Goal: Find specific page/section: Find specific page/section

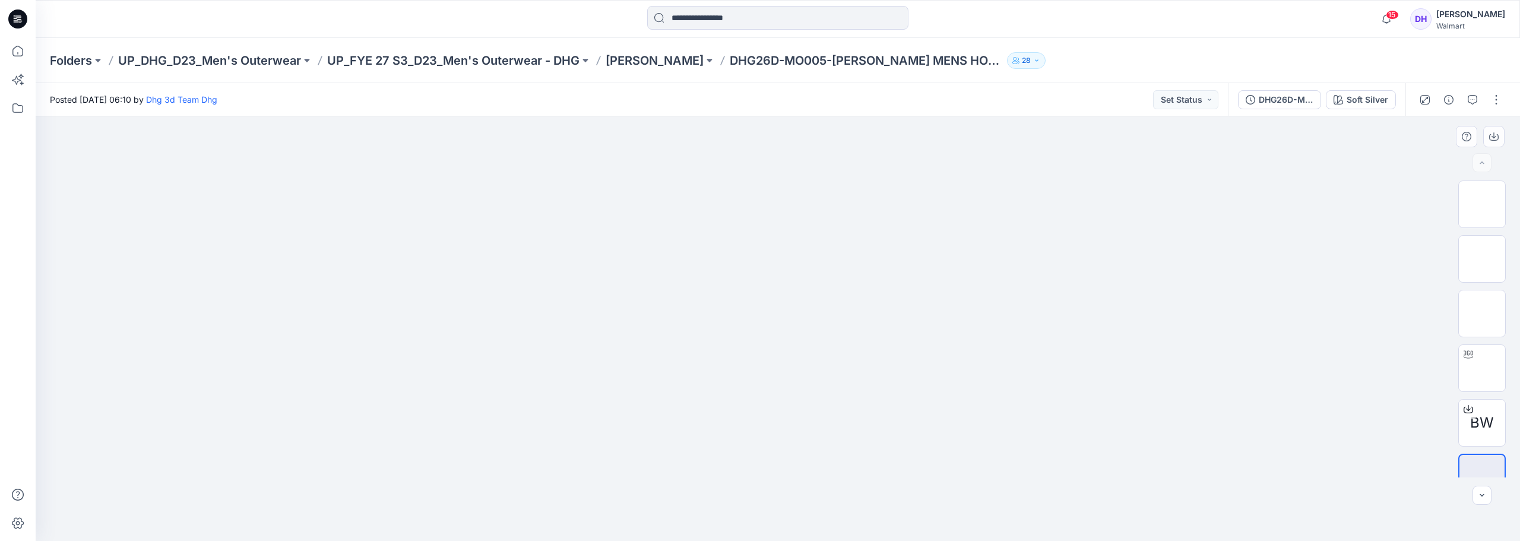
click at [902, 151] on img at bounding box center [778, 151] width 594 height 0
click at [153, 61] on p "UP_DHG_D23_Men's Outerwear" at bounding box center [209, 60] width 183 height 17
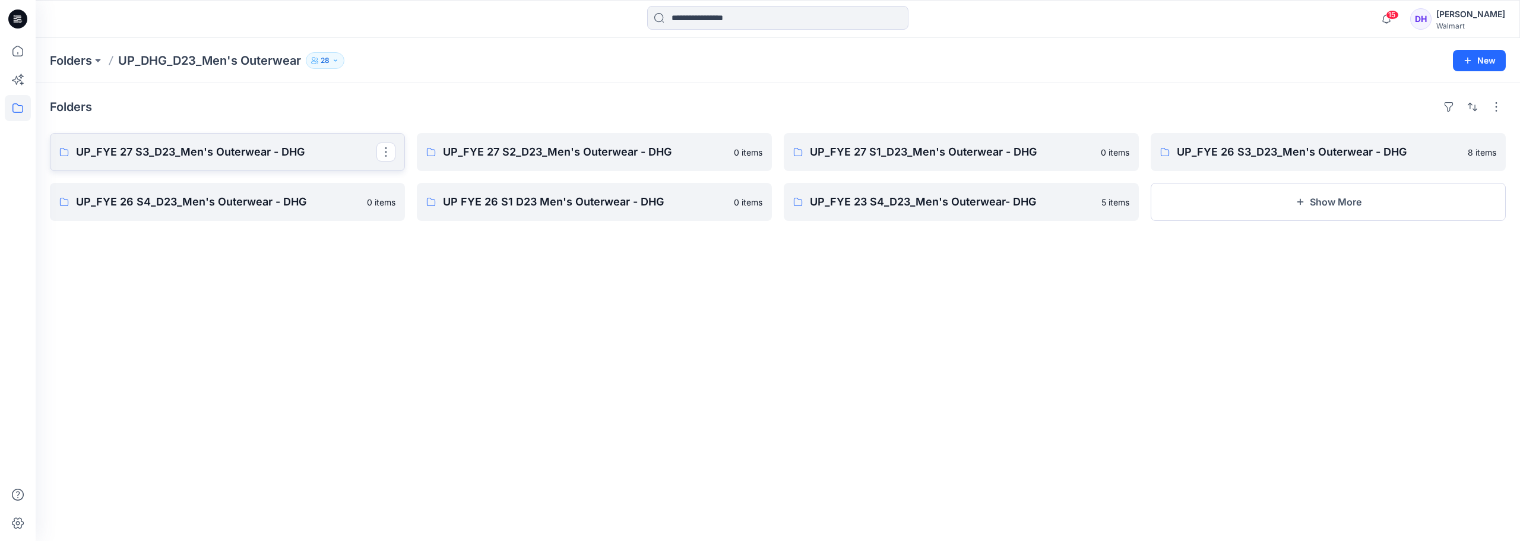
click at [247, 140] on link "UP_FYE 27 S3_D23_Men's Outerwear - DHG" at bounding box center [227, 152] width 355 height 38
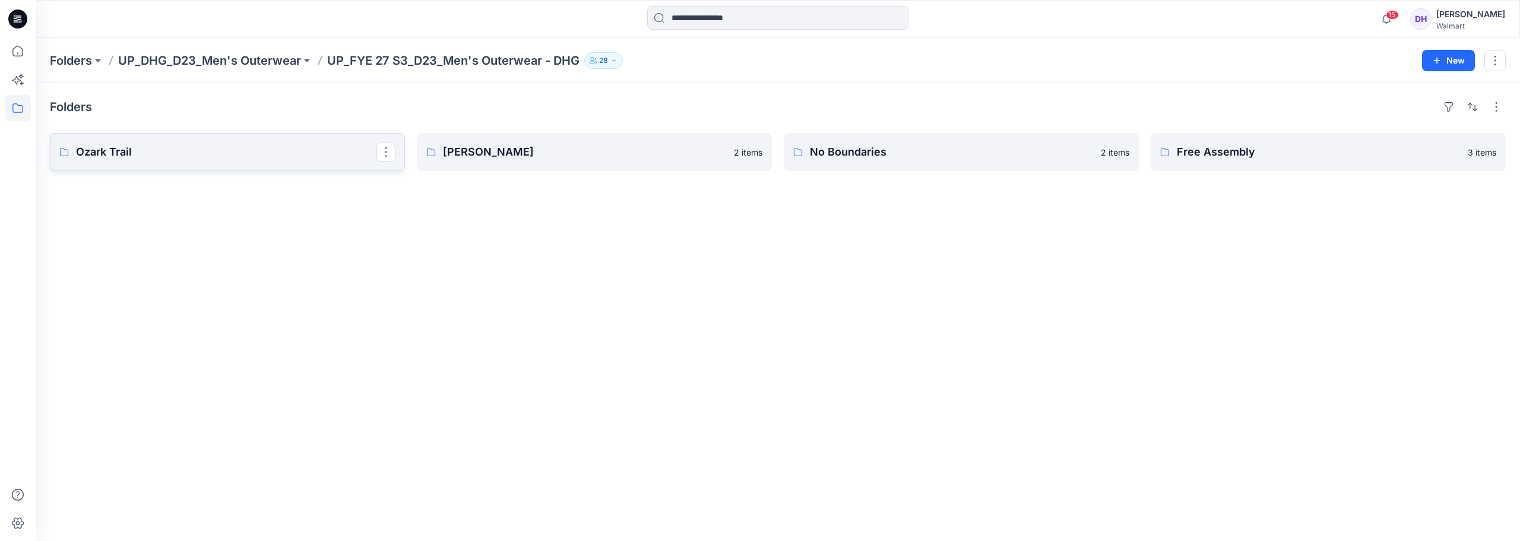
click at [226, 155] on p "Ozark Trail" at bounding box center [226, 152] width 300 height 17
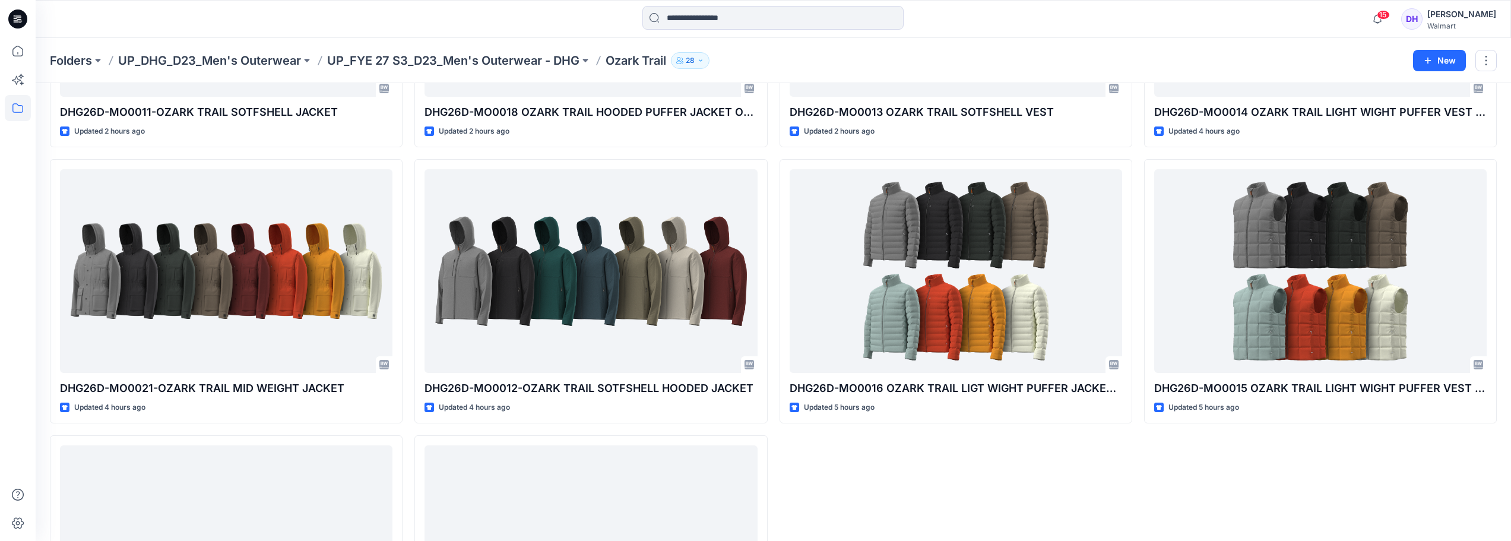
scroll to position [67, 0]
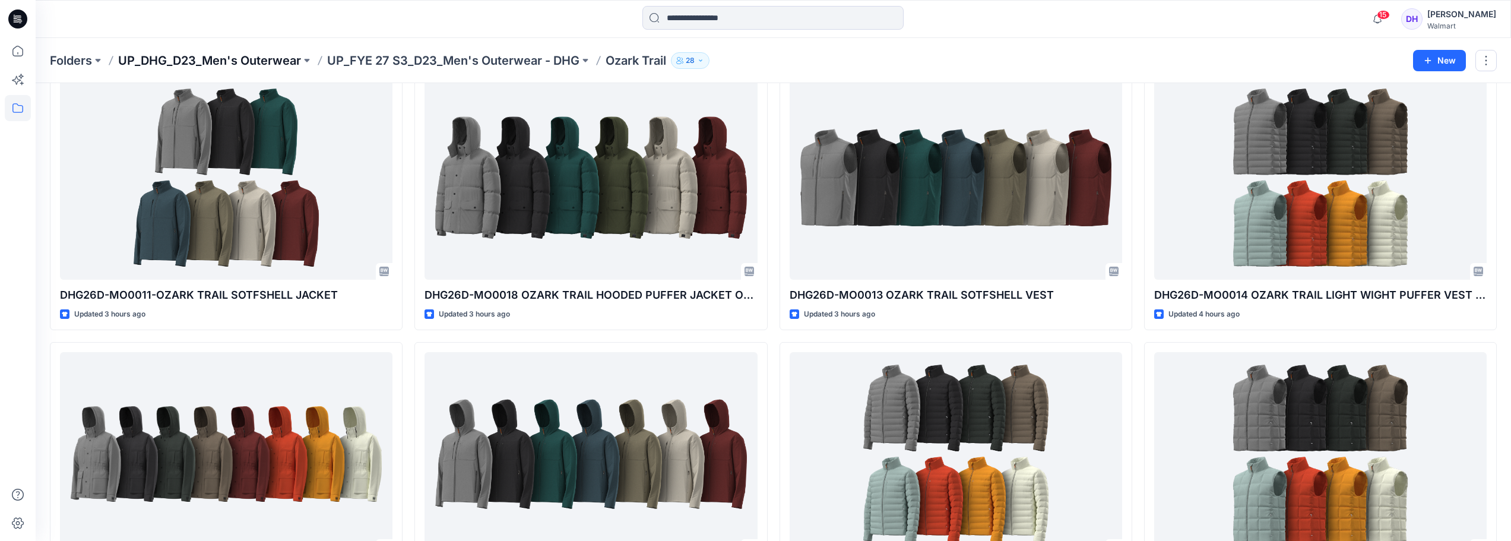
click at [233, 61] on p "UP_DHG_D23_Men's Outerwear" at bounding box center [209, 60] width 183 height 17
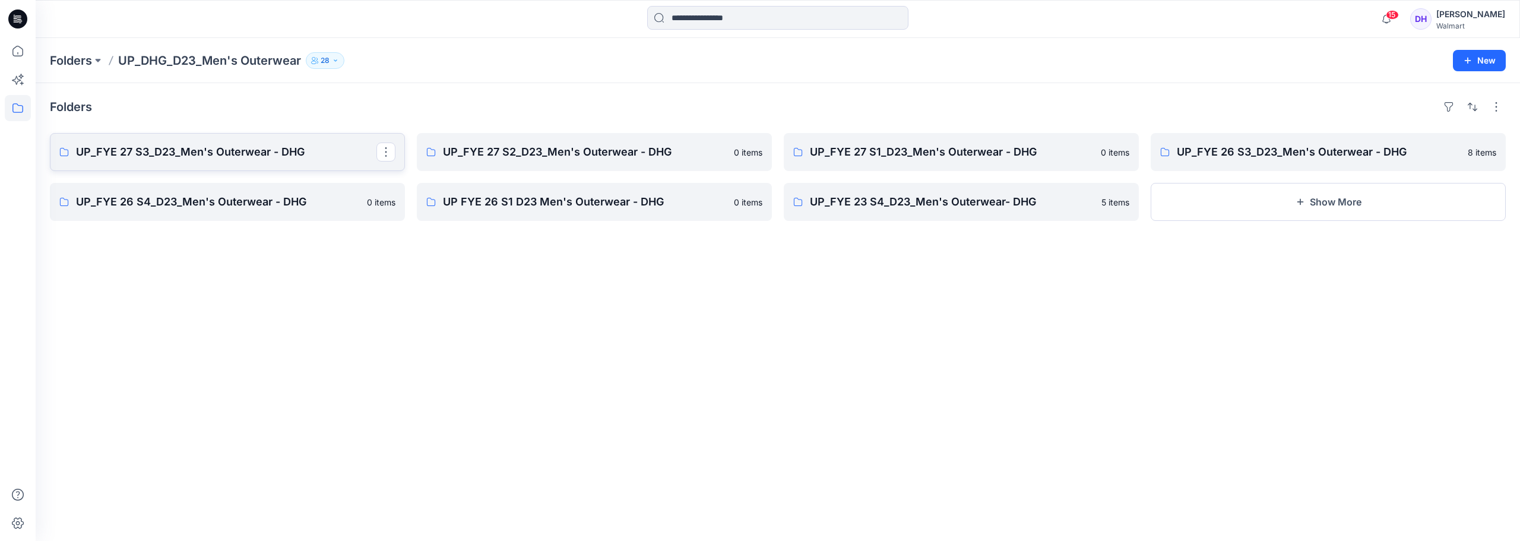
click at [160, 160] on link "UP_FYE 27 S3_D23_Men's Outerwear - DHG" at bounding box center [227, 152] width 355 height 38
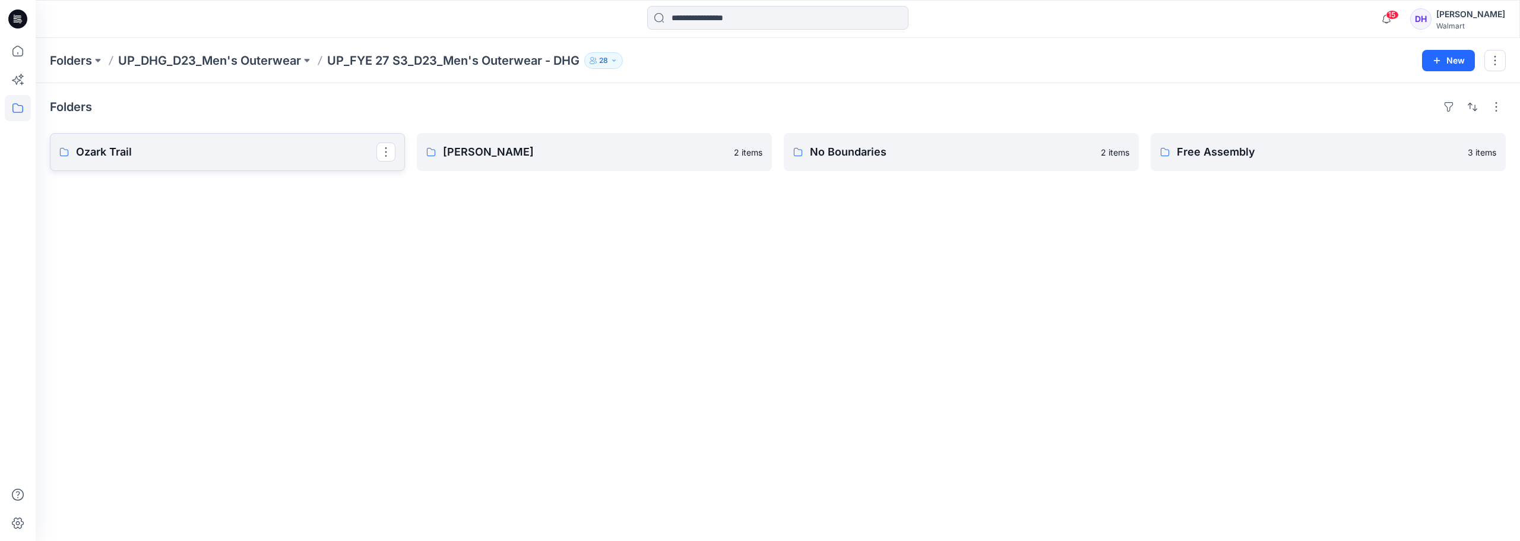
click at [180, 153] on p "Ozark Trail" at bounding box center [226, 152] width 300 height 17
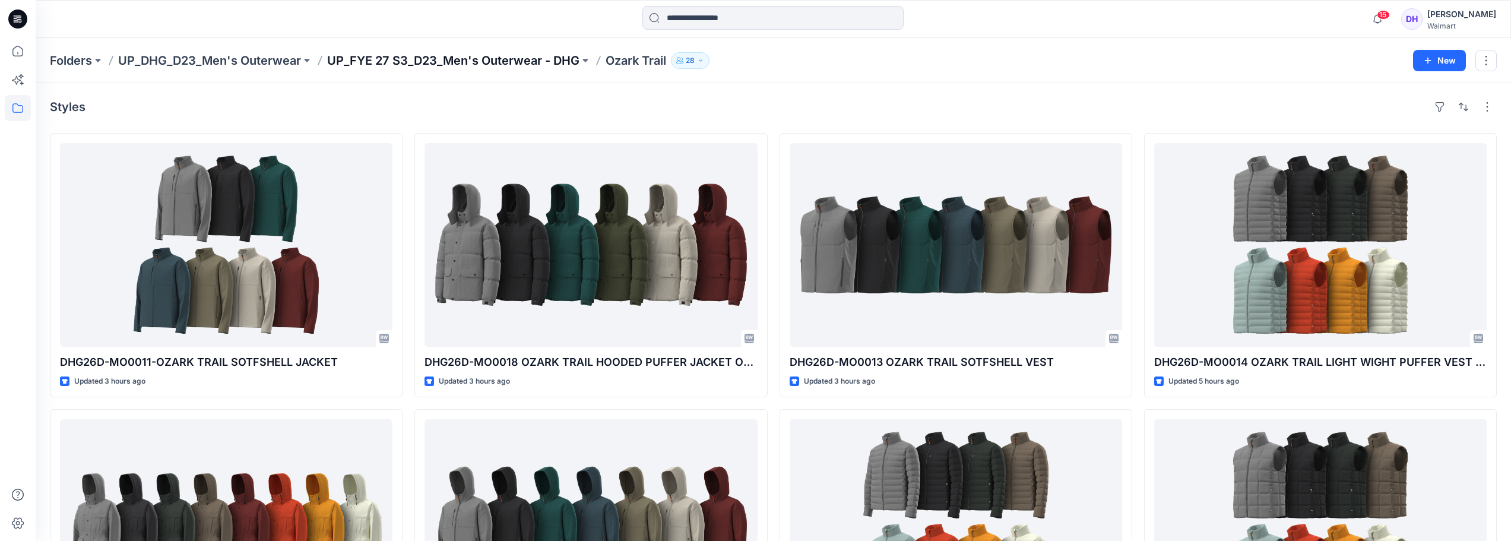
click at [504, 62] on p "UP_FYE 27 S3_D23_Men's Outerwear - DHG" at bounding box center [453, 60] width 252 height 17
